Goal: Check status: Check status

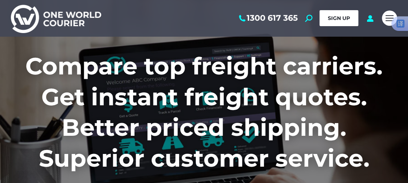
click at [345, 14] on link "SIGN UP" at bounding box center [339, 18] width 39 height 16
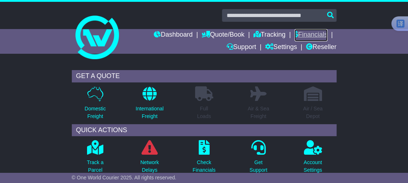
click at [309, 34] on link "Financials" at bounding box center [311, 35] width 33 height 12
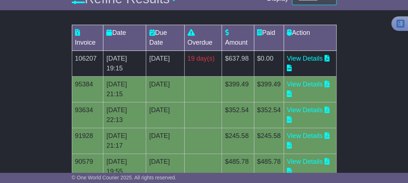
scroll to position [145, 0]
click at [86, 58] on td "106207" at bounding box center [88, 64] width 32 height 26
click at [308, 60] on link "View Details" at bounding box center [305, 58] width 36 height 7
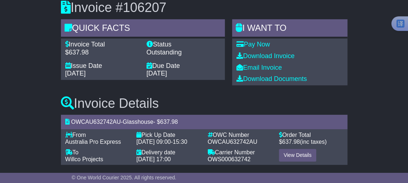
scroll to position [81, 0]
